Goal: Use online tool/utility: Utilize a website feature to perform a specific function

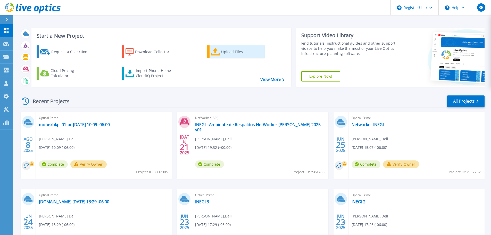
click at [223, 48] on div "Upload Files" at bounding box center [241, 52] width 41 height 10
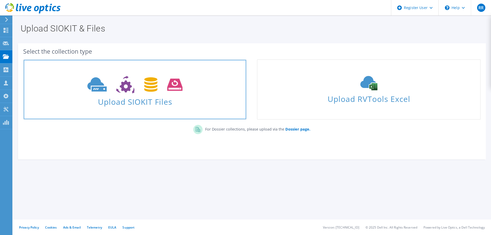
click at [132, 92] on use at bounding box center [134, 85] width 95 height 18
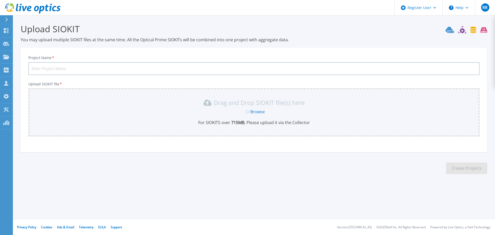
click at [48, 67] on input "Project Name *" at bounding box center [253, 68] width 451 height 13
type input "Axtel Alestra - MONEX"
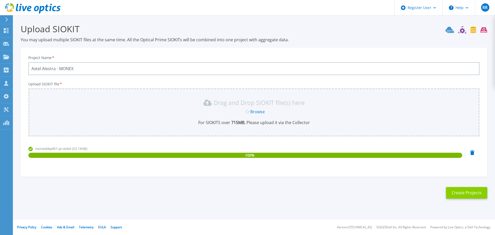
click at [464, 192] on button "Create Projects" at bounding box center [466, 193] width 41 height 12
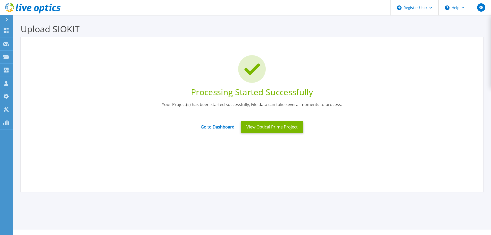
click at [227, 128] on link "Go to Dashboard" at bounding box center [218, 125] width 34 height 10
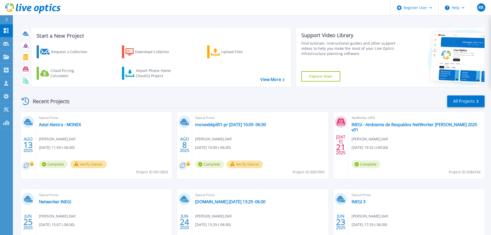
click at [57, 163] on span "Complete" at bounding box center [53, 164] width 29 height 8
click at [56, 125] on link "Axtel Alestra - MONEX" at bounding box center [60, 124] width 42 height 5
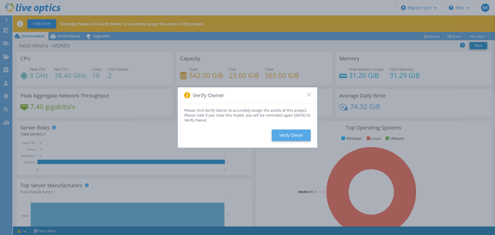
click at [292, 135] on button "Verify Owner" at bounding box center [291, 136] width 39 height 12
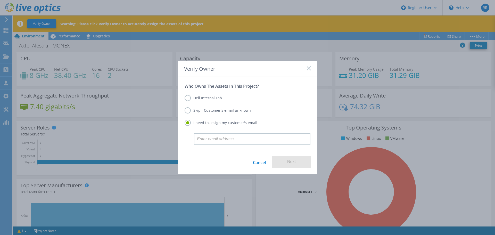
click at [200, 113] on label "Skip - Customer's email unknown" at bounding box center [218, 110] width 66 height 6
click at [0, 0] on input "Skip - Customer's email unknown" at bounding box center [0, 0] width 0 height 0
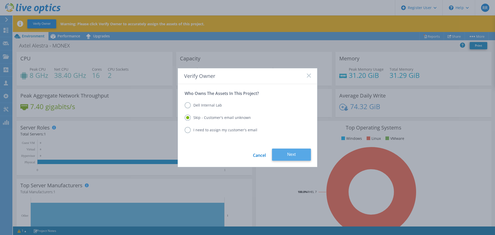
click at [293, 155] on button "Next" at bounding box center [291, 155] width 39 height 12
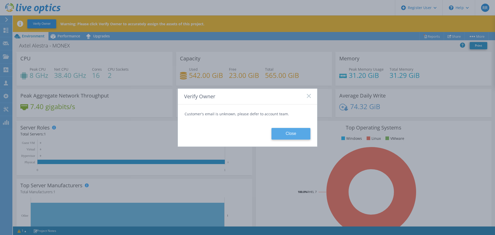
click at [293, 134] on button "Close" at bounding box center [291, 134] width 39 height 12
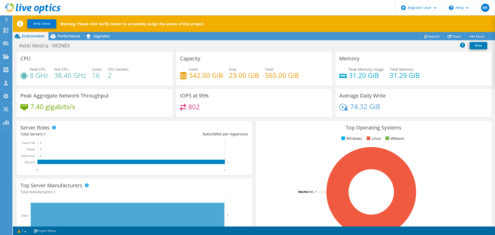
click at [109, 144] on rect at bounding box center [131, 156] width 223 height 32
click at [70, 38] on span "Performance" at bounding box center [69, 36] width 23 height 5
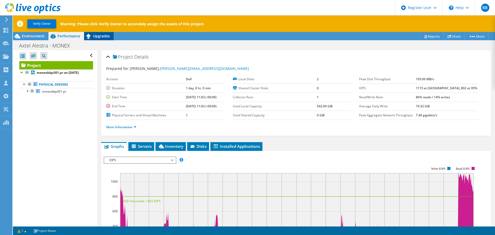
click at [102, 36] on span "Upgrades" at bounding box center [101, 36] width 17 height 5
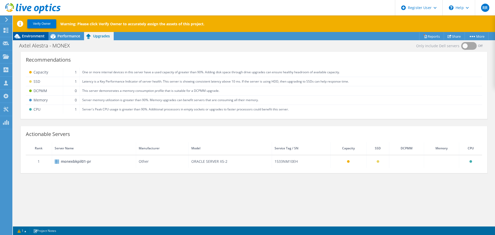
click at [32, 35] on span "Environment" at bounding box center [33, 36] width 23 height 5
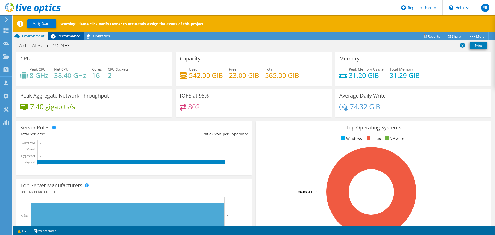
click at [61, 35] on span "Performance" at bounding box center [69, 36] width 23 height 5
